Goal: Find specific page/section: Find specific page/section

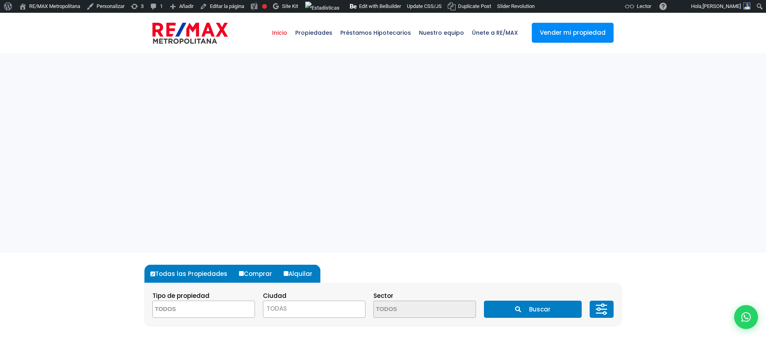
select select
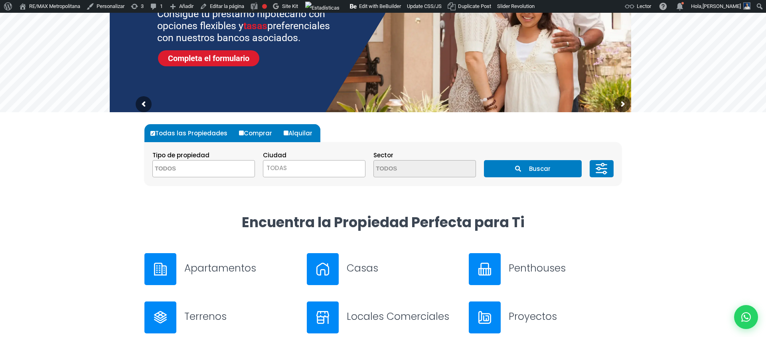
scroll to position [180, 0]
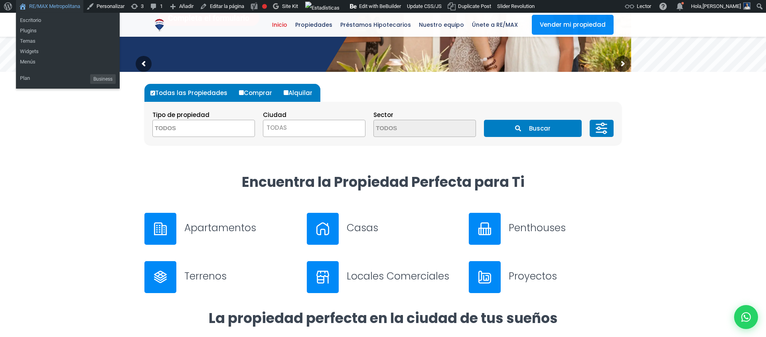
click at [38, 9] on link "RE/MAX Metropolitana" at bounding box center [49, 6] width 67 height 13
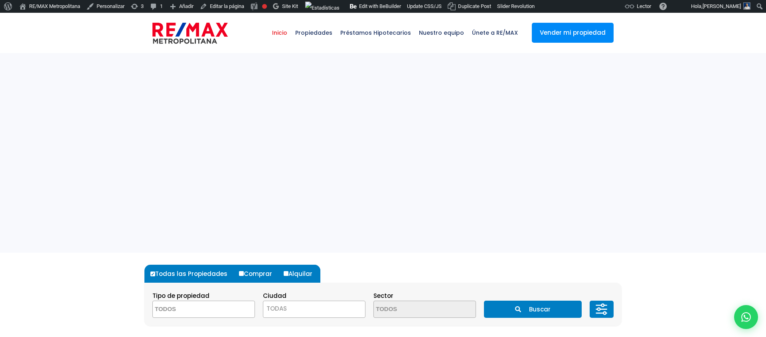
select select
